Goal: Task Accomplishment & Management: Use online tool/utility

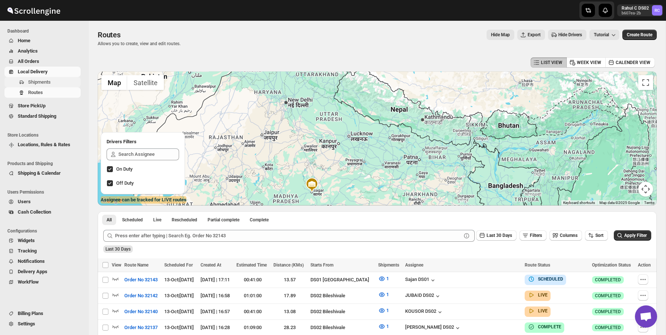
scroll to position [211, 0]
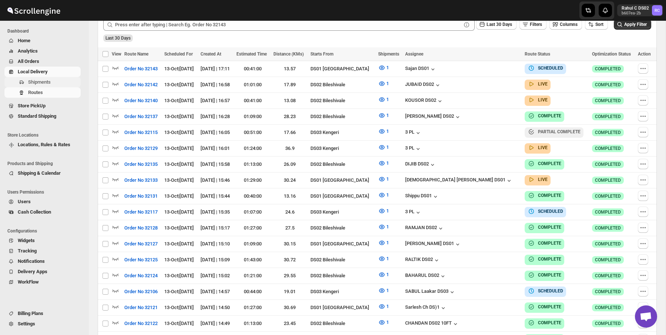
click at [26, 78] on button "Shipments" at bounding box center [42, 82] width 76 height 10
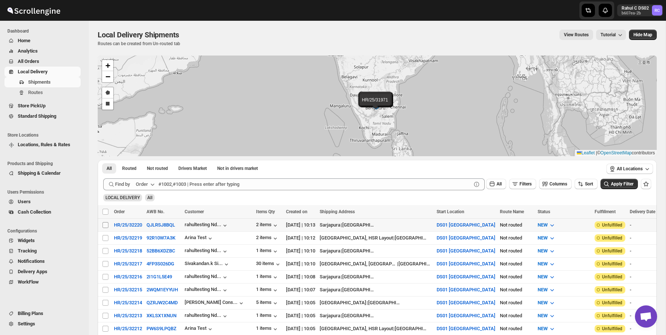
click at [104, 223] on input "Select shipment" at bounding box center [106, 225] width 6 height 6
checkbox input "true"
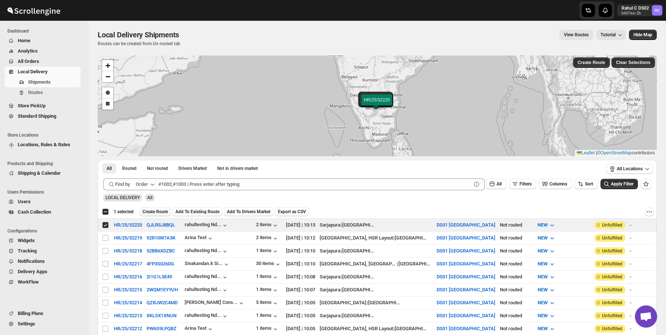
click at [163, 210] on span "Create Route" at bounding box center [156, 212] width 26 height 6
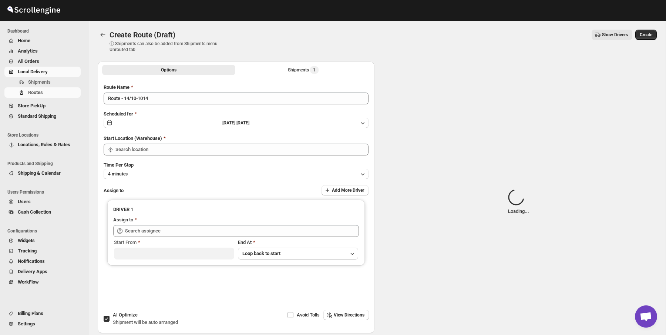
type input "DS01 [GEOGRAPHIC_DATA]"
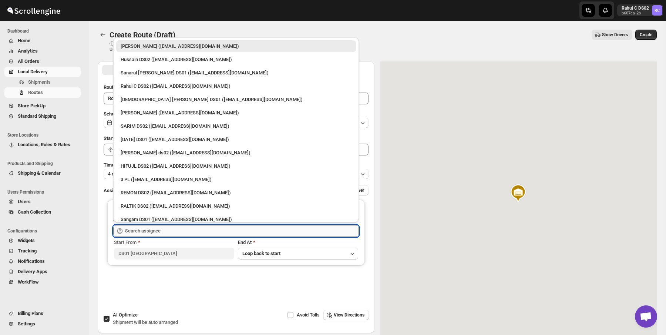
click at [178, 229] on input "text" at bounding box center [242, 231] width 234 height 12
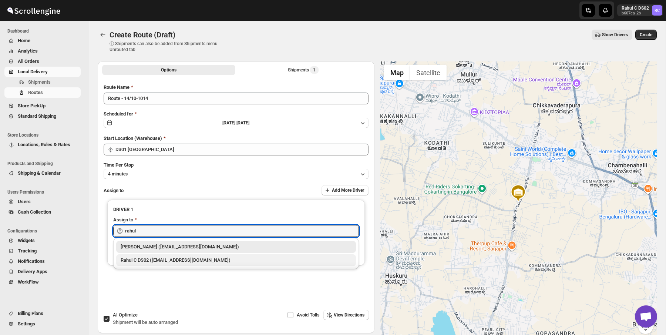
click at [167, 257] on div "Rahul C DS02 ([EMAIL_ADDRESS][DOMAIN_NAME])" at bounding box center [236, 260] width 231 height 7
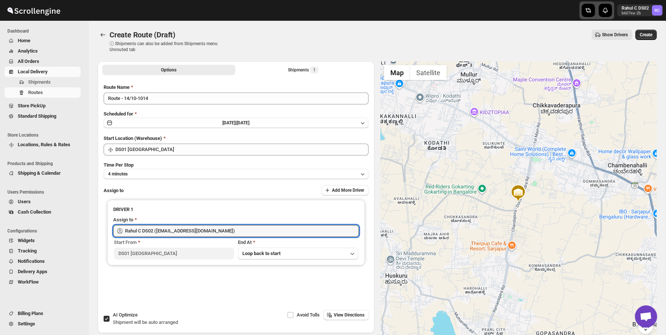
type input "Rahul C DS02 ([EMAIL_ADDRESS][DOMAIN_NAME])"
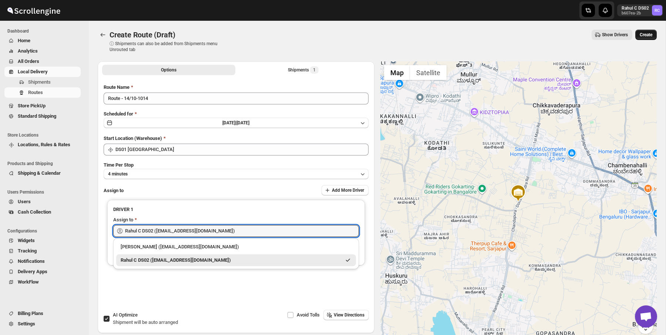
click at [643, 33] on span "Create" at bounding box center [646, 35] width 13 height 6
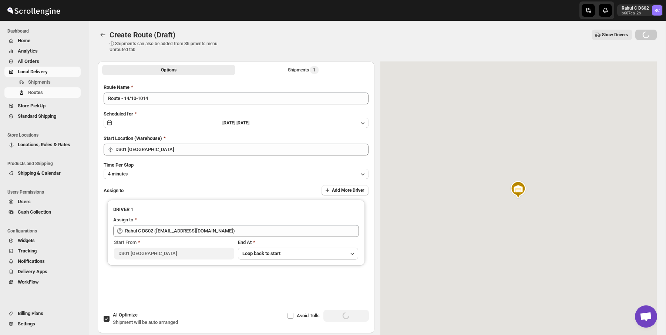
click at [464, 17] on div "Rahul C DS02 b607ea-2b RC" at bounding box center [544, 10] width 244 height 21
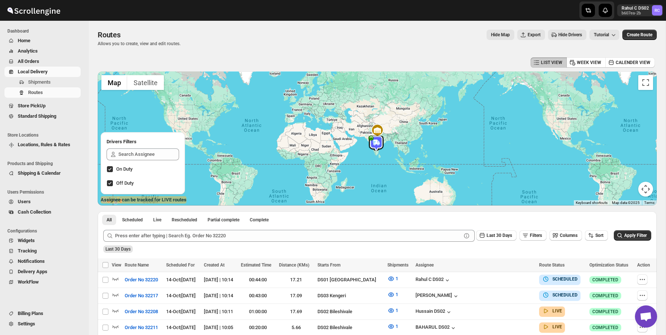
scroll to position [34, 0]
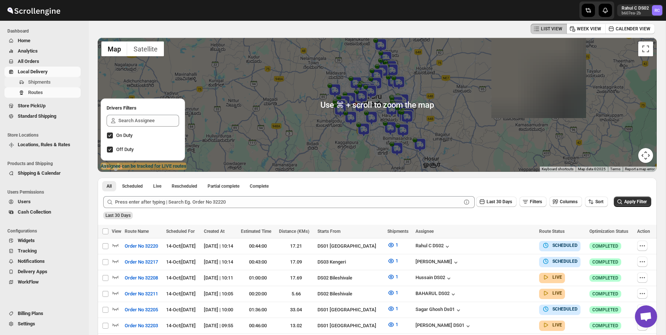
click at [58, 85] on span "Shipments" at bounding box center [53, 81] width 51 height 7
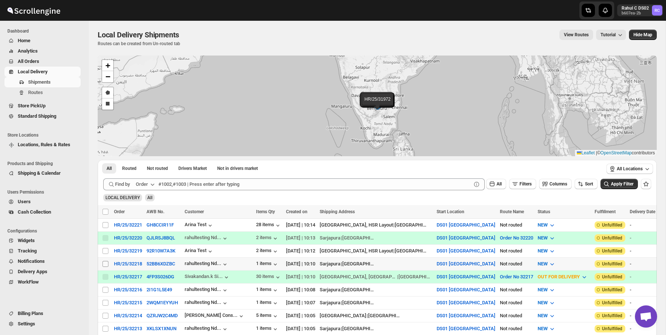
click at [105, 263] on input "Select shipment" at bounding box center [106, 264] width 6 height 6
checkbox input "true"
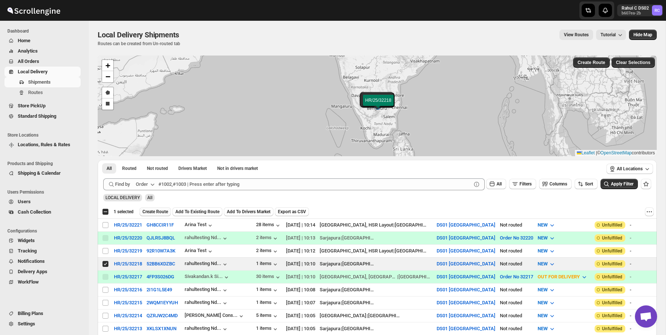
click at [160, 208] on button "Create Route" at bounding box center [155, 211] width 31 height 9
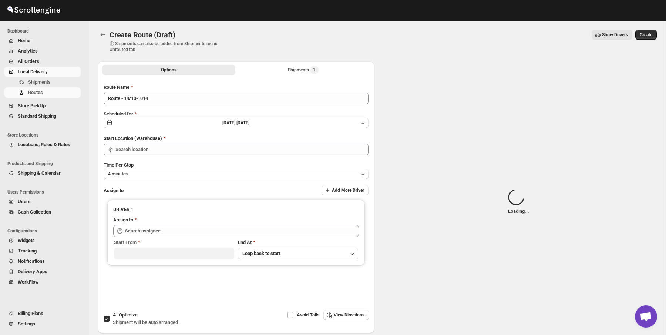
type input "DS01 [GEOGRAPHIC_DATA]"
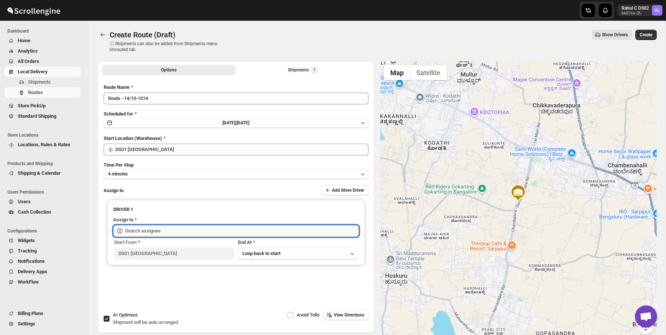
click at [156, 233] on input "text" at bounding box center [242, 231] width 234 height 12
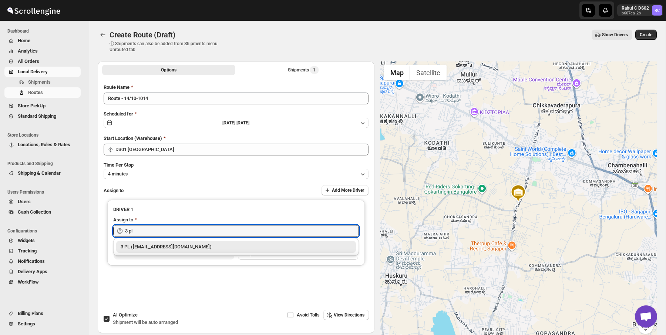
click at [158, 247] on div "3 PL ([EMAIL_ADDRESS][DOMAIN_NAME])" at bounding box center [236, 246] width 231 height 7
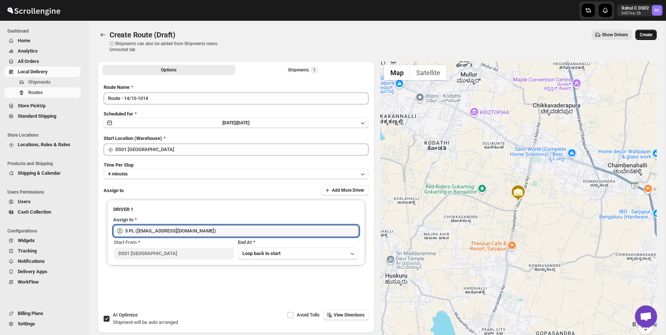
type input "3 PL ([EMAIL_ADDRESS][DOMAIN_NAME])"
click at [647, 33] on span "Create" at bounding box center [646, 35] width 13 height 6
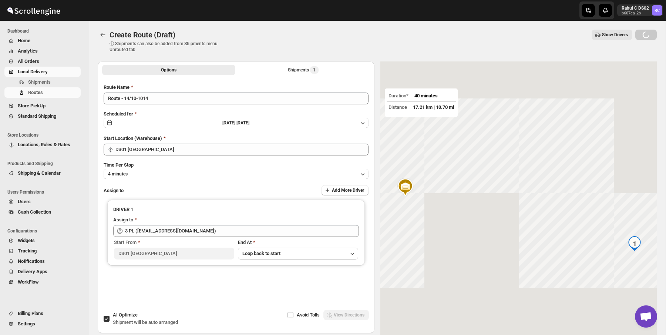
click at [360, 26] on div "Create Route (Draft). This page is ready Create Route (Draft) ⓘ Shipments can a…" at bounding box center [377, 41] width 559 height 41
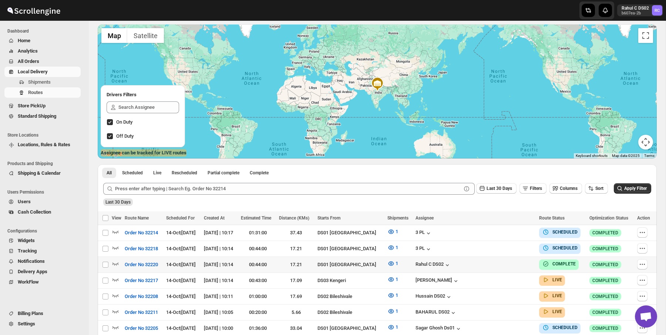
scroll to position [48, 0]
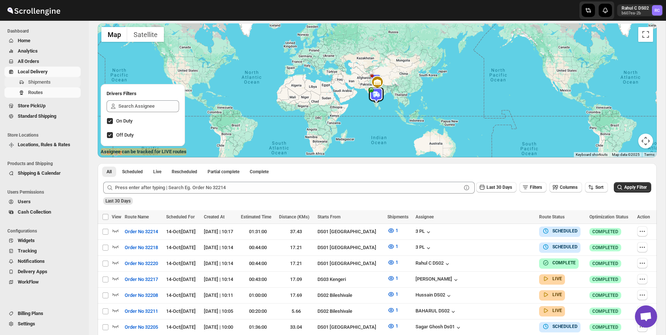
click at [68, 78] on button "Shipments" at bounding box center [42, 82] width 76 height 10
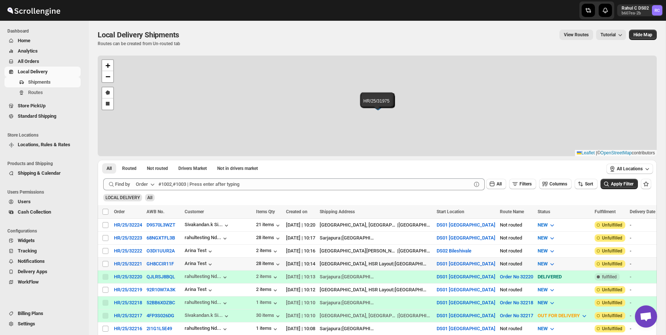
scroll to position [42, 0]
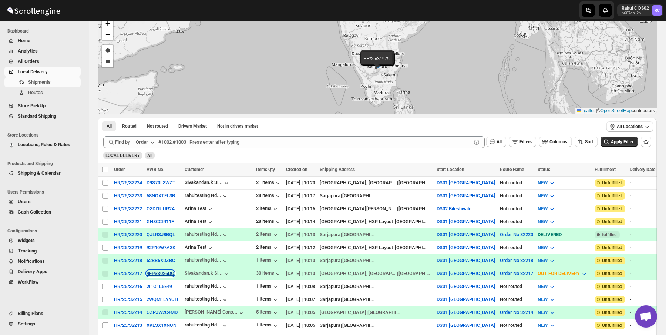
click at [170, 273] on button "4FP3S026DG" at bounding box center [161, 274] width 28 height 6
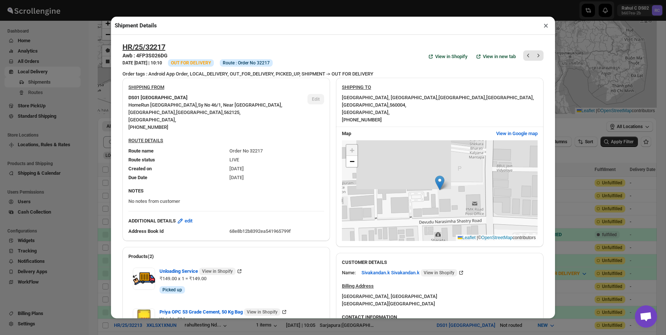
click at [543, 27] on button "×" at bounding box center [546, 25] width 11 height 10
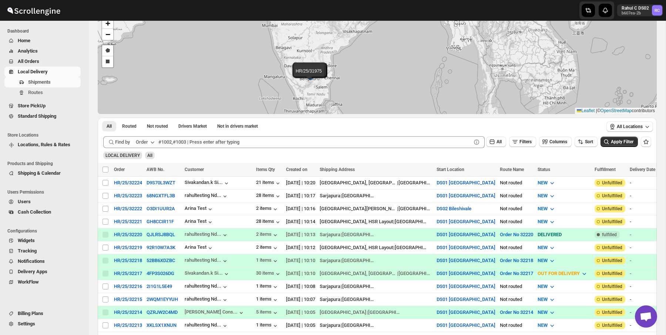
drag, startPoint x: 548, startPoint y: 27, endPoint x: 482, endPoint y: 41, distance: 67.6
click at [482, 41] on div "HR/25/32224 HR/25/32223 HR/25/32222 HR/25/32221 HR/25/32220 HR/25/32219 HR/25/3…" at bounding box center [377, 63] width 559 height 101
click at [158, 262] on button "52BB6XDZBC" at bounding box center [161, 261] width 29 height 6
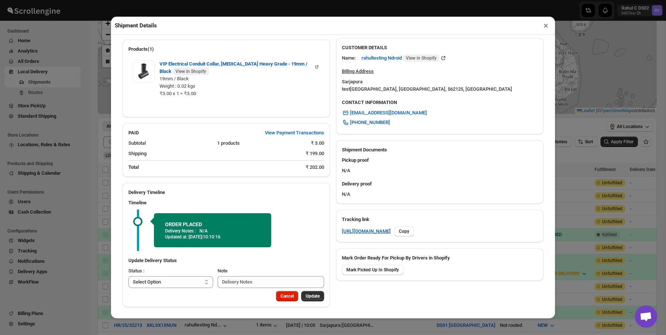
scroll to position [0, 0]
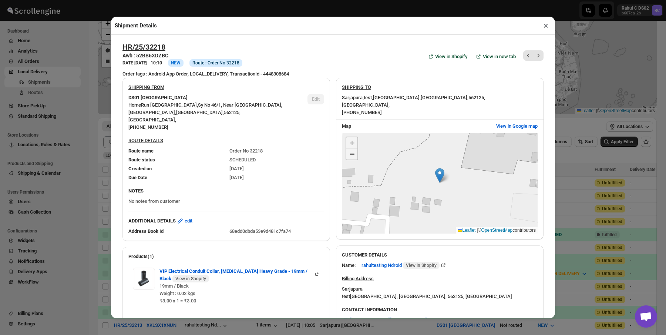
click at [356, 154] on link "−" at bounding box center [351, 153] width 11 height 11
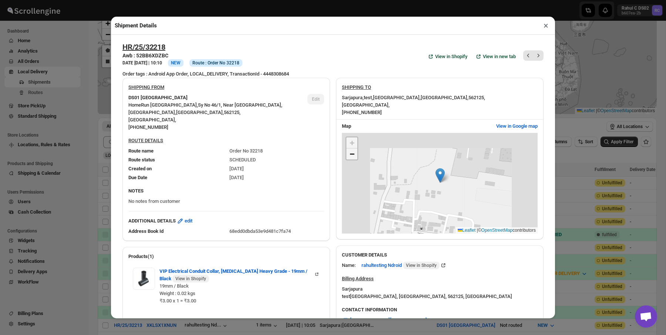
click at [356, 154] on link "−" at bounding box center [351, 153] width 11 height 11
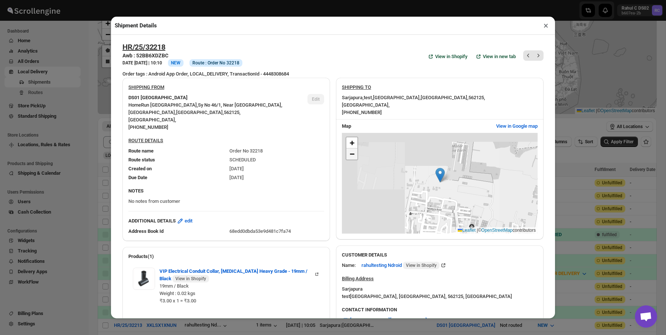
click at [356, 154] on link "−" at bounding box center [351, 153] width 11 height 11
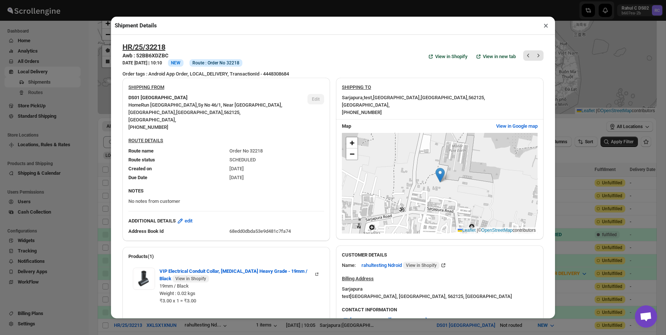
scroll to position [207, 0]
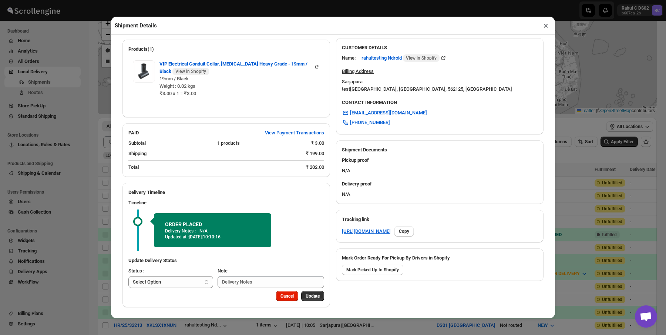
click at [177, 296] on div "Cancel Update" at bounding box center [227, 299] width 208 height 16
click at [188, 283] on select "Select Option PICKED UP OUT FOR DELIVERY RESCHEDULE DELIVERED CANCELLED" at bounding box center [170, 282] width 85 height 12
select select "PICKED_UP"
click at [128, 276] on select "Select Option PICKED UP OUT FOR DELIVERY RESCHEDULE DELIVERED CANCELLED" at bounding box center [170, 282] width 85 height 12
click at [317, 292] on button "Pick Products" at bounding box center [306, 296] width 37 height 10
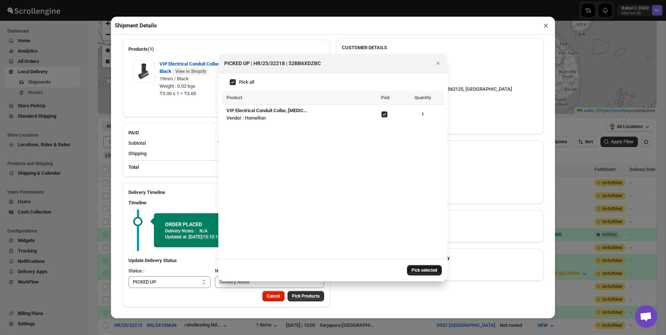
click at [423, 271] on span "Pick selected" at bounding box center [425, 270] width 26 height 6
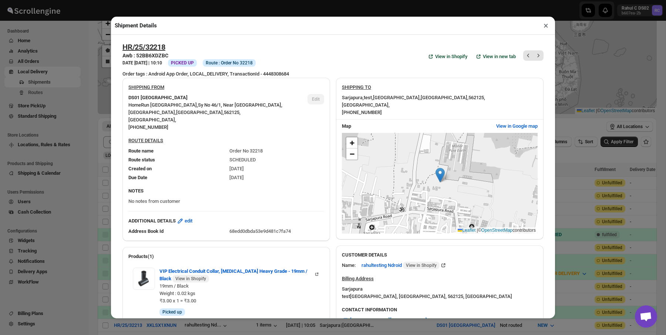
scroll to position [256, 0]
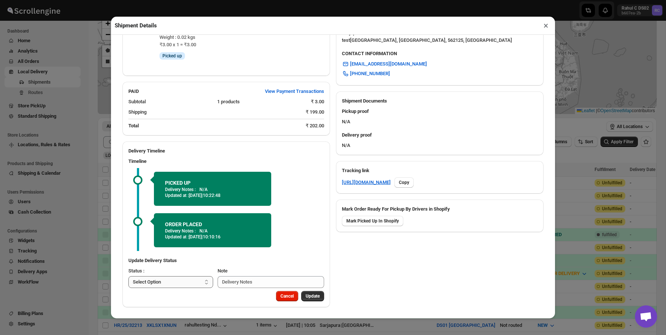
click at [185, 284] on select "Select Option PICKED UP OUT FOR DELIVERY RESCHEDULE DELIVERED CANCELLED" at bounding box center [170, 282] width 85 height 12
select select "OUT_FOR_DELIVERY"
click at [128, 276] on select "Select Option PICKED UP OUT FOR DELIVERY RESCHEDULE DELIVERED CANCELLED" at bounding box center [170, 282] width 85 height 12
click at [319, 293] on span "Update" at bounding box center [313, 296] width 14 height 6
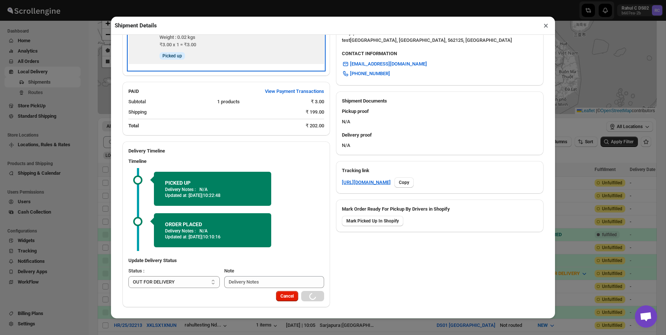
click at [277, 59] on div "VIP Electrical Conduit Collar, HMS Heavy Grade - 19mm / Black View in Shopify 1…" at bounding box center [226, 35] width 196 height 57
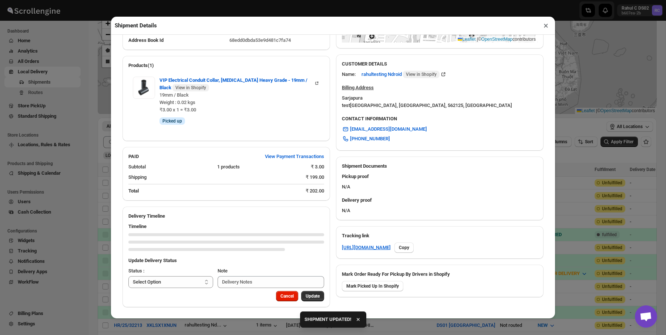
click at [383, 217] on div "Delivery proof N/A" at bounding box center [440, 207] width 208 height 27
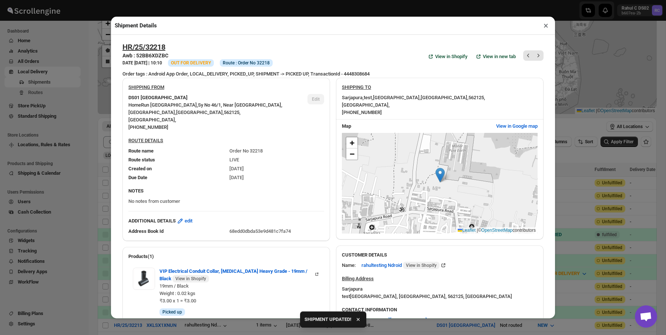
scroll to position [274, 0]
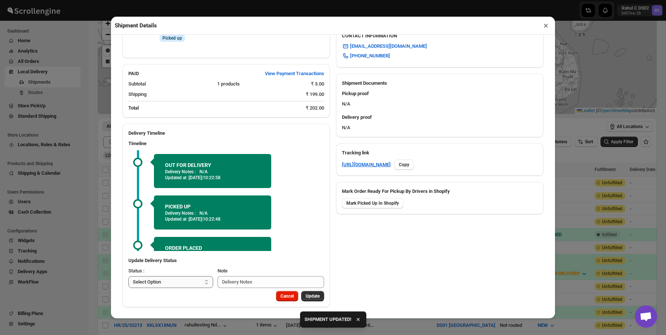
click at [183, 284] on select "Select Option PICKED UP OUT FOR DELIVERY RESCHEDULE DELIVERED CANCELLED" at bounding box center [170, 282] width 85 height 12
select select "CANCELLED"
click at [128, 276] on select "Select Option PICKED UP OUT FOR DELIVERY RESCHEDULE DELIVERED CANCELLED" at bounding box center [170, 282] width 85 height 12
click at [320, 300] on button "Update" at bounding box center [312, 296] width 23 height 10
select select
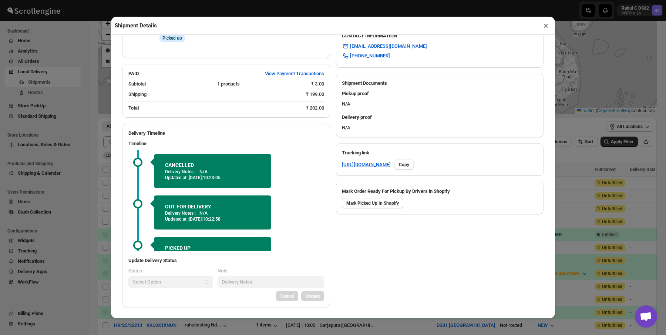
click at [71, 138] on div "Shipment Details × HR/25/32218 Awb : 52BB6XDZBC DATE 14-Oct-25 | 10:10 Warning …" at bounding box center [333, 167] width 666 height 335
